Goal: Task Accomplishment & Management: Complete application form

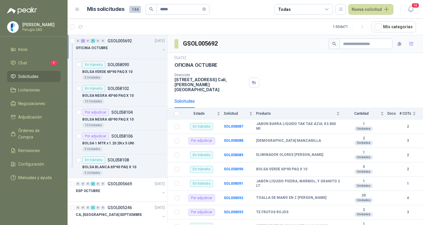
click at [29, 58] on ul "Inicio Chat 1 Solicitudes Licitaciones Negociaciones Adjudicación Órdenes de Co…" at bounding box center [34, 115] width 68 height 142
click at [29, 62] on li "Chat 1" at bounding box center [34, 63] width 46 height 6
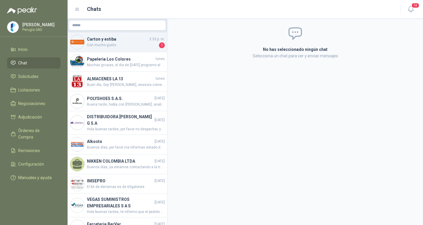
click at [115, 40] on h4 "Carton y estiba" at bounding box center [117, 39] width 61 height 6
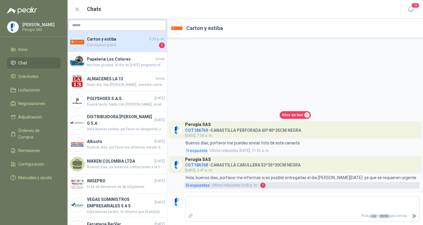
click at [264, 186] on span "1" at bounding box center [263, 185] width 5 height 5
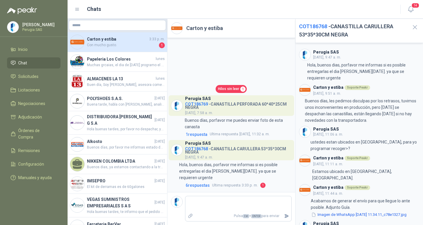
scroll to position [60, 0]
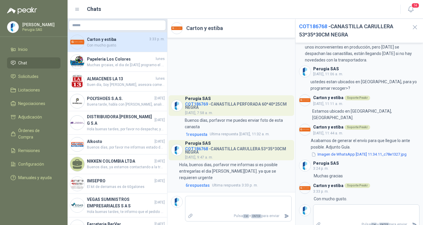
drag, startPoint x: 413, startPoint y: 26, endPoint x: 376, endPoint y: 18, distance: 37.5
click at [413, 26] on icon "button" at bounding box center [415, 27] width 7 height 7
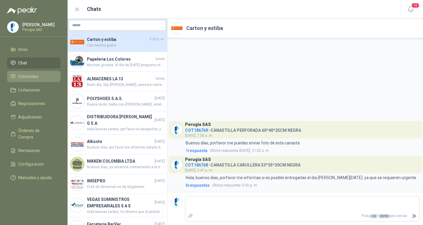
click at [26, 76] on span "Solicitudes" at bounding box center [28, 76] width 20 height 6
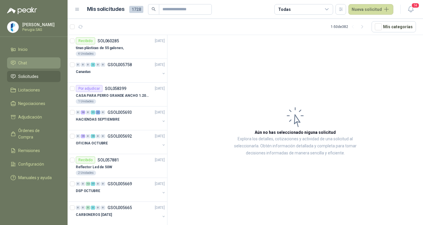
click at [21, 66] on span "Chat" at bounding box center [22, 63] width 9 height 6
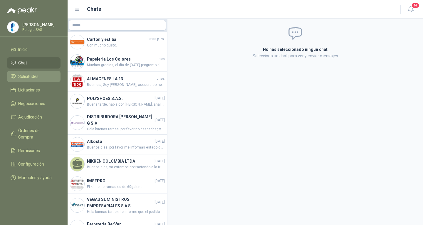
drag, startPoint x: 28, startPoint y: 79, endPoint x: 32, endPoint y: 79, distance: 4.4
click at [28, 79] on span "Solicitudes" at bounding box center [28, 76] width 20 height 6
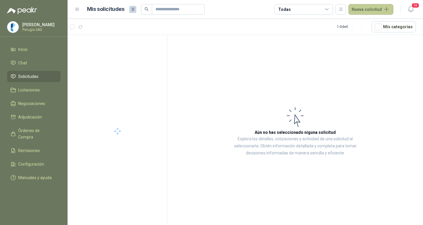
drag, startPoint x: 356, startPoint y: 8, endPoint x: 361, endPoint y: 15, distance: 9.3
click at [356, 8] on button "Nueva solicitud" at bounding box center [371, 9] width 45 height 11
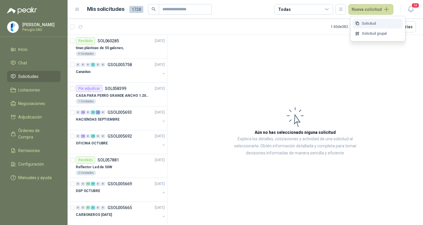
click at [368, 24] on link "Solicitud" at bounding box center [378, 24] width 50 height 10
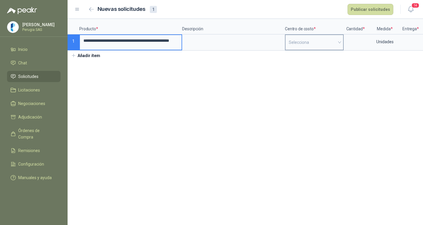
click at [314, 45] on input "search" at bounding box center [314, 42] width 51 height 15
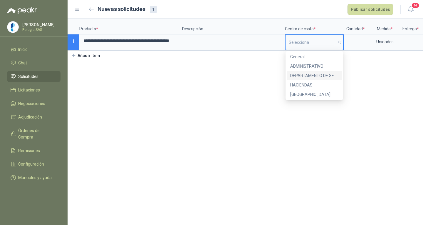
click at [314, 74] on div "DEPARTAMENTO DE SEGURIDAD" at bounding box center [315, 75] width 48 height 6
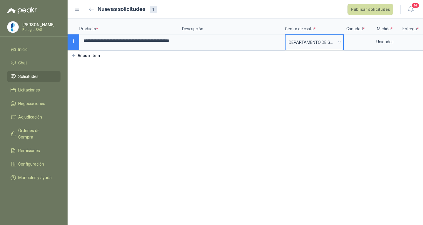
click at [316, 41] on span "DEPARTAMENTO DE SEGURIDAD" at bounding box center [314, 42] width 51 height 9
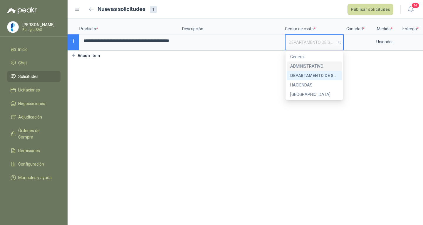
click at [311, 66] on div "ADMINISTRATIVO" at bounding box center [315, 66] width 48 height 6
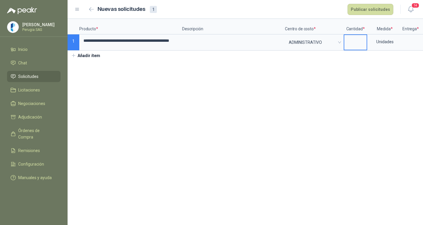
click at [353, 45] on input at bounding box center [356, 40] width 22 height 11
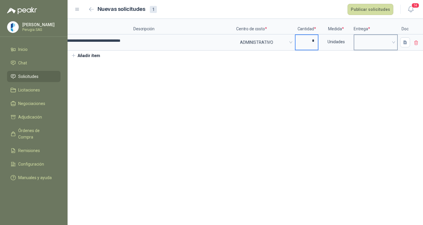
scroll to position [0, 49]
click at [374, 45] on span at bounding box center [376, 42] width 36 height 9
type input "*"
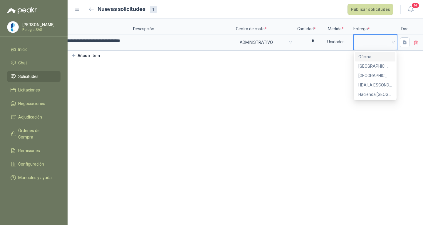
click at [370, 55] on div "Oficina" at bounding box center [376, 57] width 34 height 6
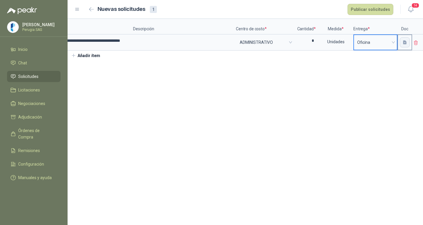
click at [405, 42] on icon "button" at bounding box center [405, 42] width 5 height 5
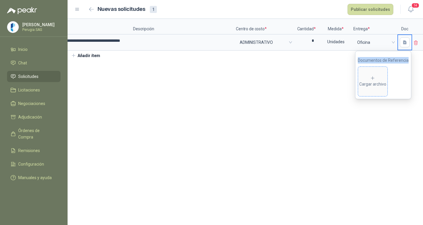
click at [379, 72] on span "Cargar archivo" at bounding box center [372, 81] width 29 height 29
click at [308, 132] on section "**********" at bounding box center [246, 122] width 356 height 206
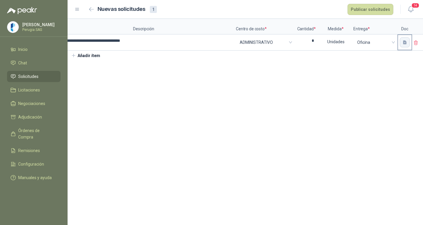
click at [403, 43] on icon "button" at bounding box center [405, 42] width 4 height 4
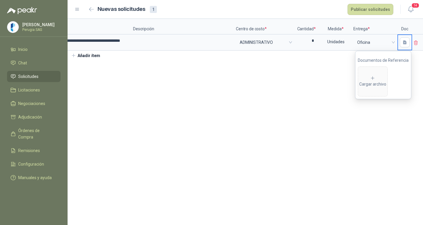
click at [211, 138] on section "**********" at bounding box center [246, 122] width 356 height 206
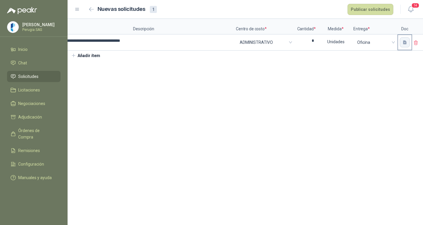
click at [405, 44] on icon "button" at bounding box center [405, 42] width 5 height 5
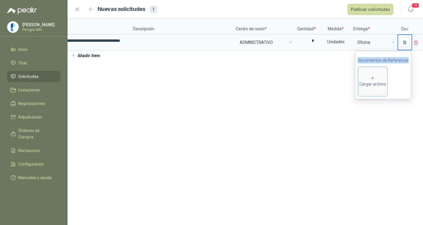
click at [374, 74] on span "Cargar archivo" at bounding box center [372, 81] width 29 height 29
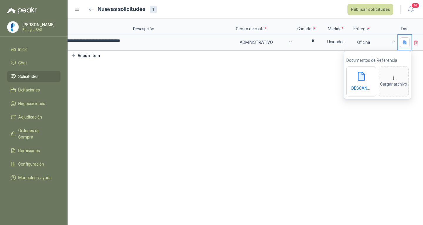
click at [295, 168] on section "**********" at bounding box center [246, 122] width 356 height 206
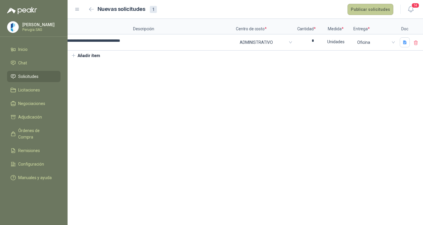
click at [378, 6] on button "Publicar solicitudes" at bounding box center [371, 9] width 46 height 11
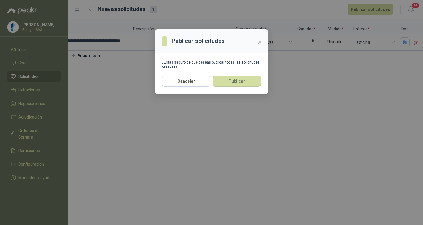
drag, startPoint x: 232, startPoint y: 81, endPoint x: 237, endPoint y: 134, distance: 52.6
click at [233, 81] on button "Publicar" at bounding box center [237, 81] width 48 height 11
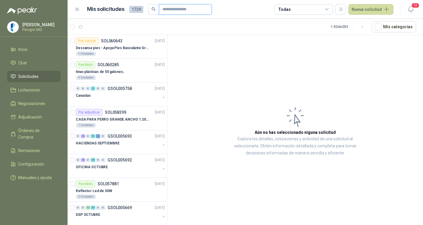
click at [175, 12] on input "text" at bounding box center [183, 9] width 41 height 10
type input "*****"
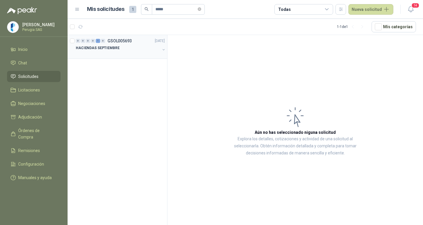
click at [122, 44] on div "0 0 0 0 1 0 GSOL005693 [DATE]" at bounding box center [121, 40] width 90 height 7
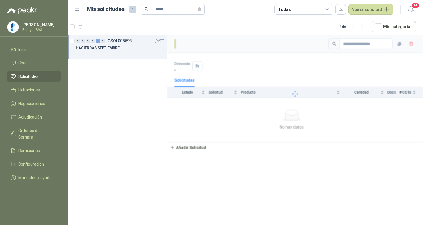
click at [122, 44] on div "0 0 0 0 1 0 GSOL005693 [DATE]" at bounding box center [121, 40] width 90 height 7
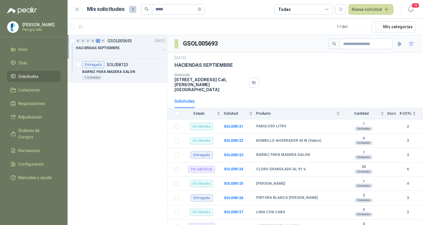
scroll to position [2, 0]
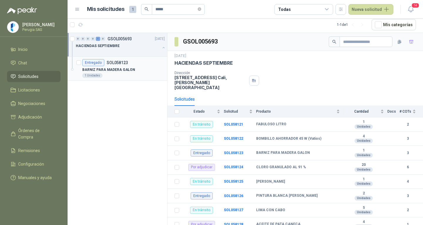
click at [109, 68] on p "BARNIZ PARA MADERA GALON" at bounding box center [108, 70] width 53 height 6
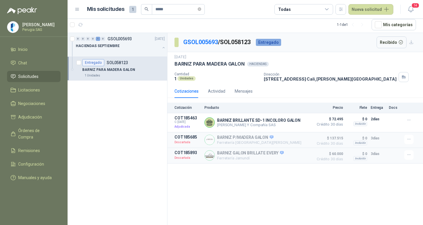
click at [31, 80] on span "Solicitudes" at bounding box center [28, 76] width 20 height 6
